Goal: Task Accomplishment & Management: Manage account settings

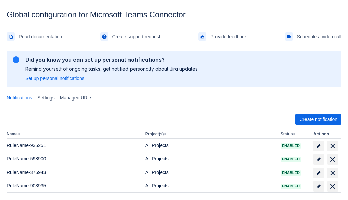
click at [318, 119] on span "Create notification" at bounding box center [319, 119] width 38 height 11
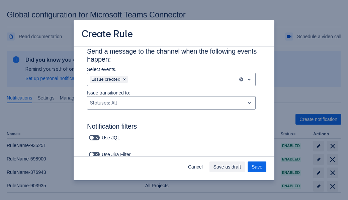
type input "RuleName-554553New Rule (5)"
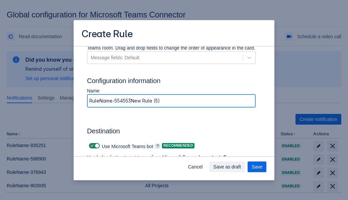
scroll to position [481, 0]
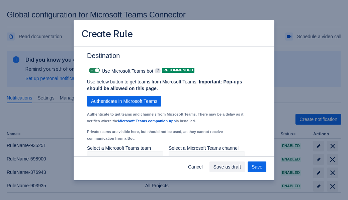
click at [124, 101] on span "Authenticate in Microsoft Teams" at bounding box center [124, 101] width 66 height 11
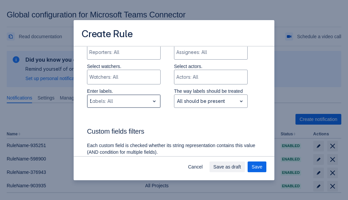
type input "554553_label"
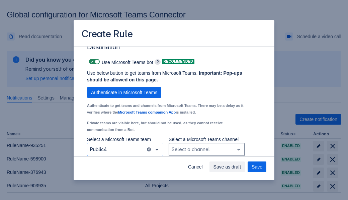
click at [206, 149] on div "Scrollable content" at bounding box center [202, 149] width 60 height 8
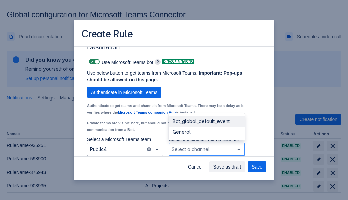
click at [206, 121] on div "Bot_global_default_event" at bounding box center [207, 121] width 76 height 11
click at [241, 167] on span "Save as draft" at bounding box center [228, 166] width 28 height 11
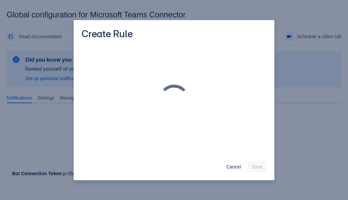
scroll to position [0, 0]
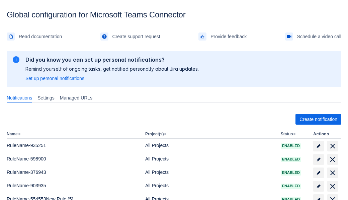
click at [332, 195] on span "delete" at bounding box center [333, 199] width 8 height 8
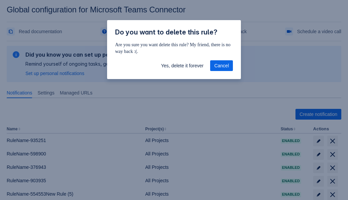
click at [182, 66] on span "Yes, delete it forever" at bounding box center [182, 65] width 43 height 11
